Goal: Task Accomplishment & Management: Use online tool/utility

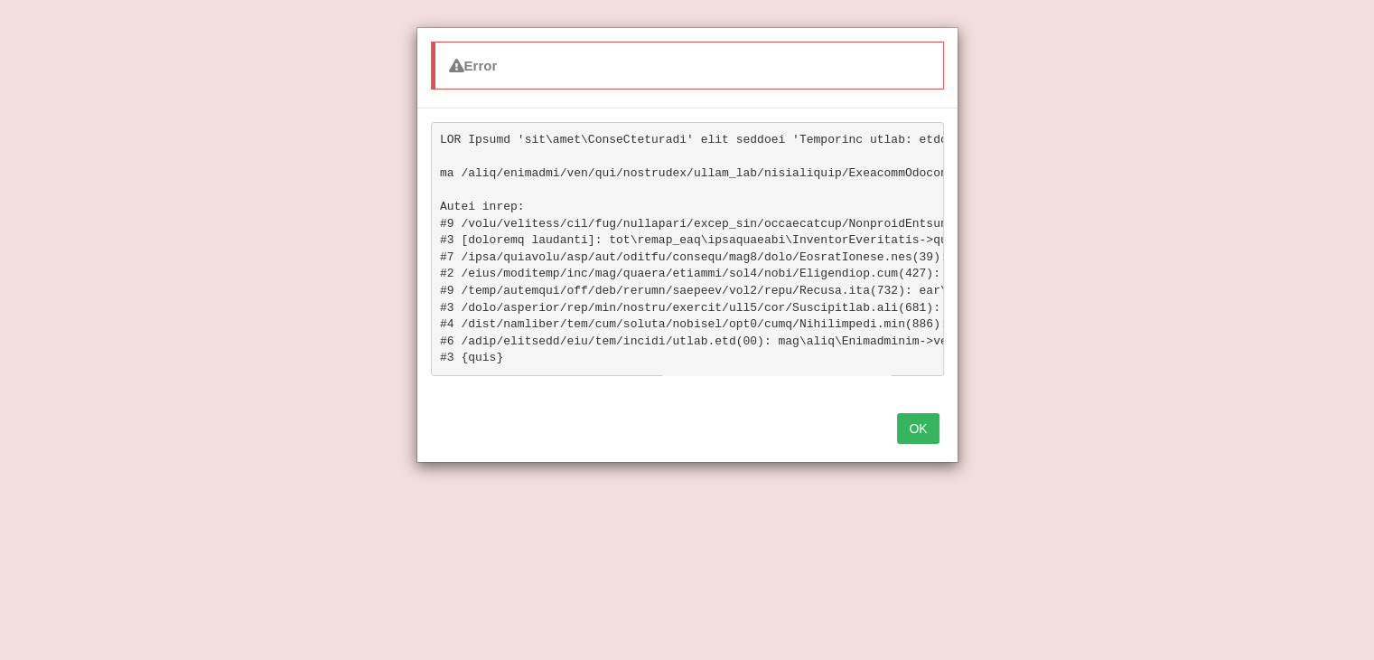
click at [912, 435] on button "OK" at bounding box center [918, 428] width 42 height 31
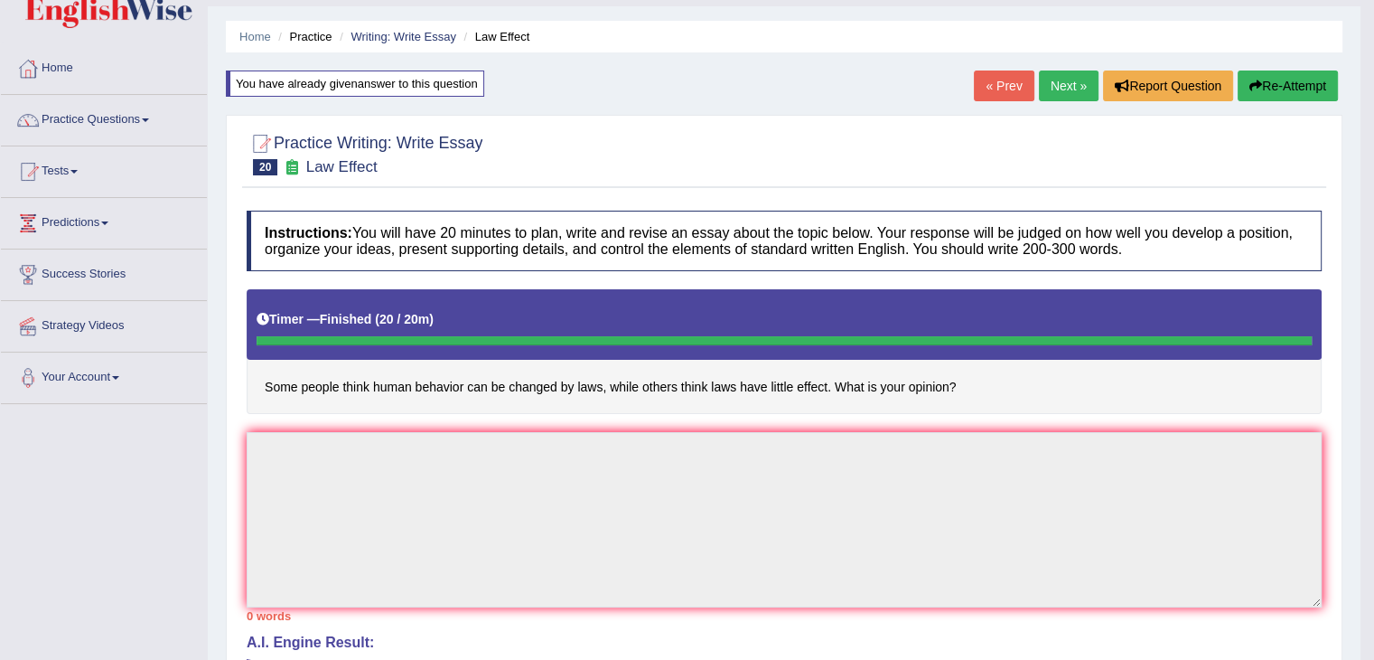
scroll to position [90, 0]
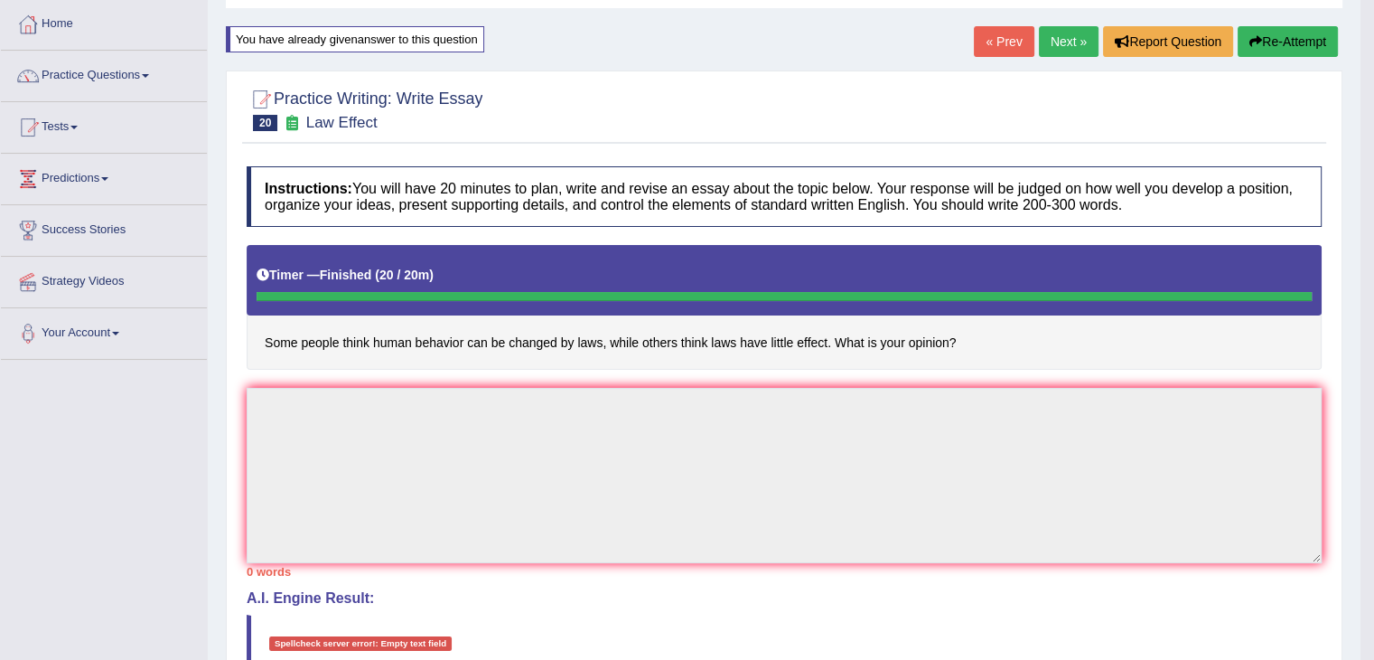
click at [1323, 37] on button "Re-Attempt" at bounding box center [1288, 41] width 100 height 31
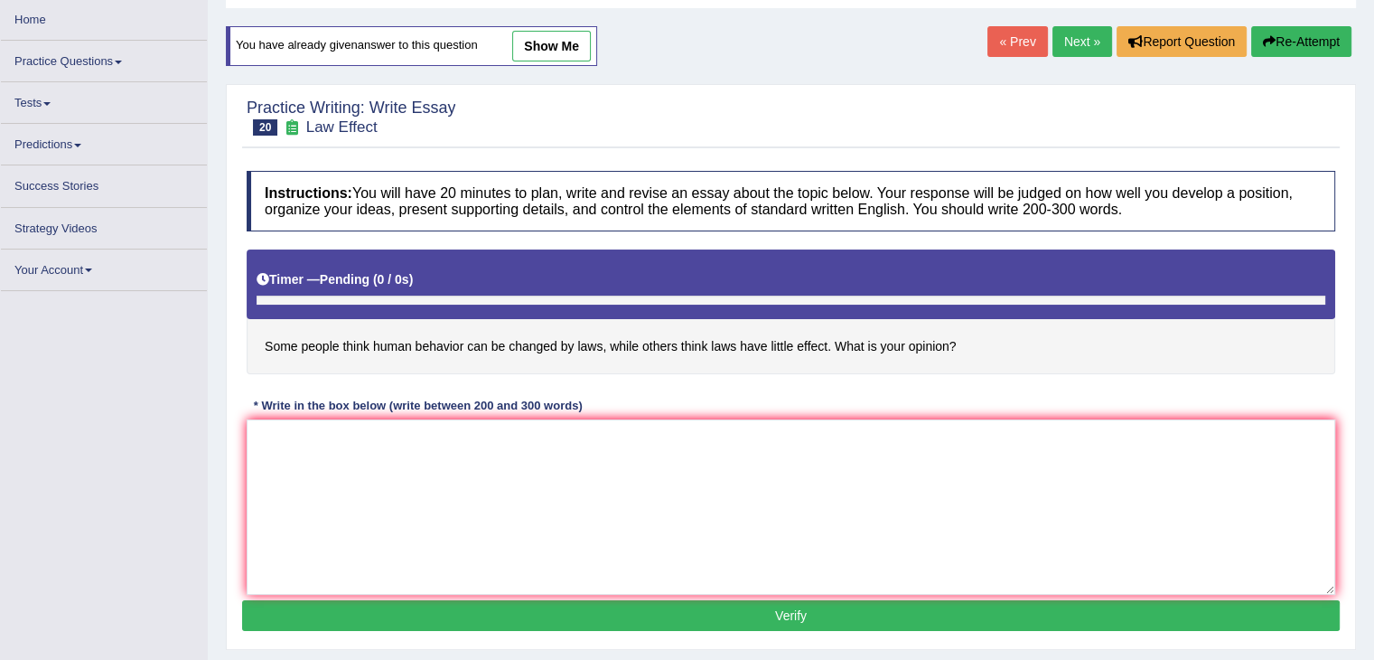
scroll to position [90, 0]
click at [748, 481] on textarea at bounding box center [791, 506] width 1089 height 175
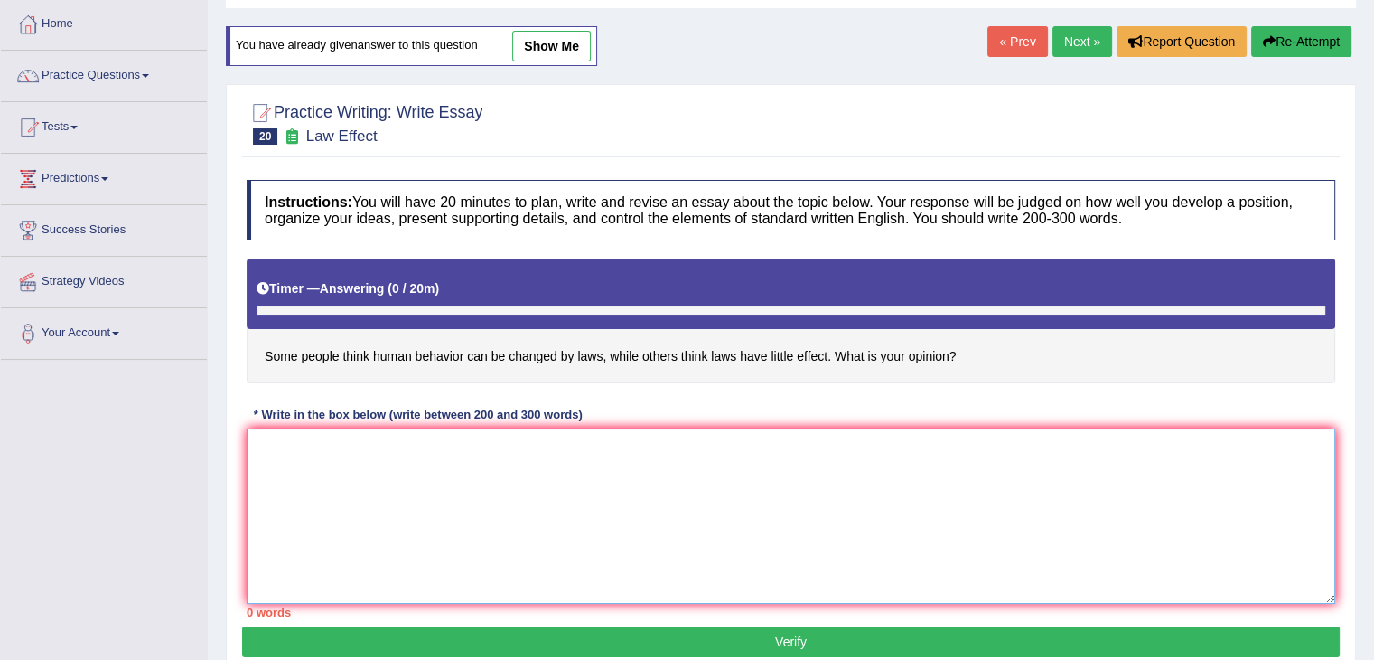
click at [748, 481] on textarea at bounding box center [791, 515] width 1089 height 175
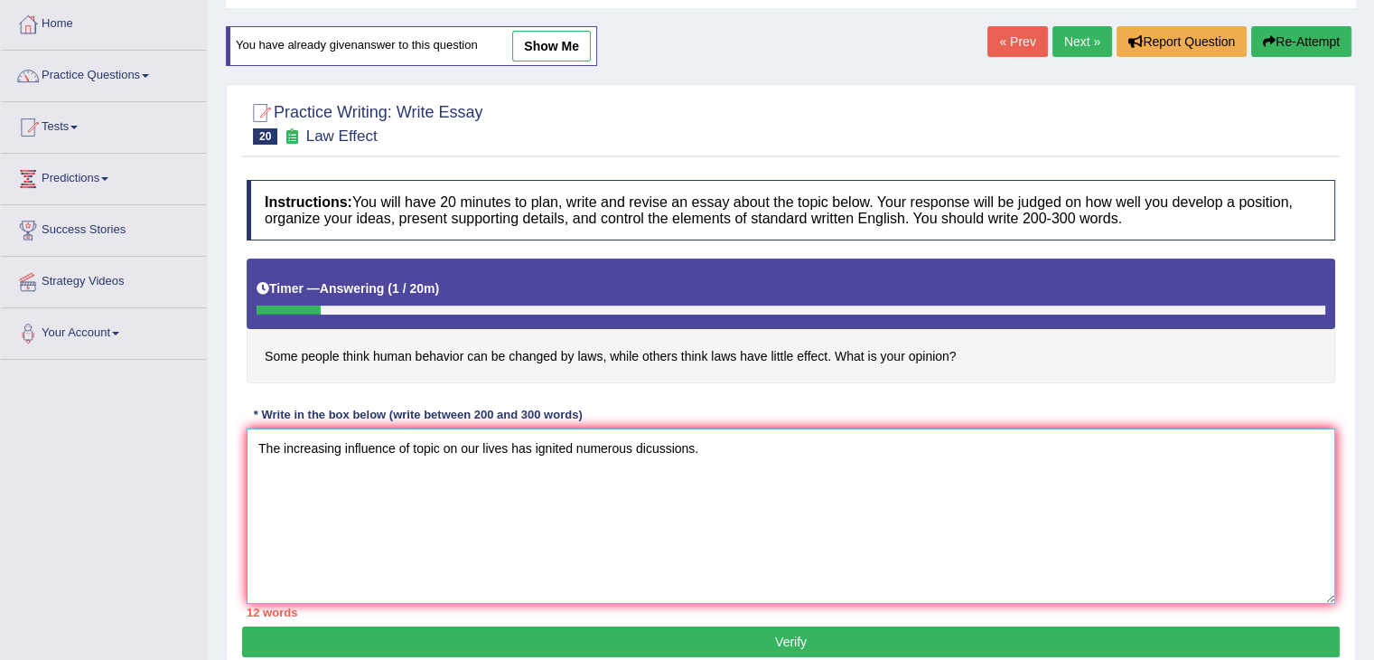
type textarea "The increasing influence of topic on our lives has ignited numerous dicussions."
